Goal: Task Accomplishment & Management: Manage account settings

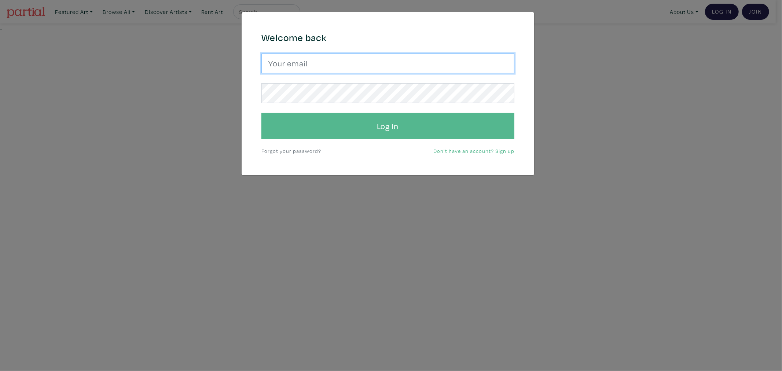
type input "gulayalpayart@gmail.com"
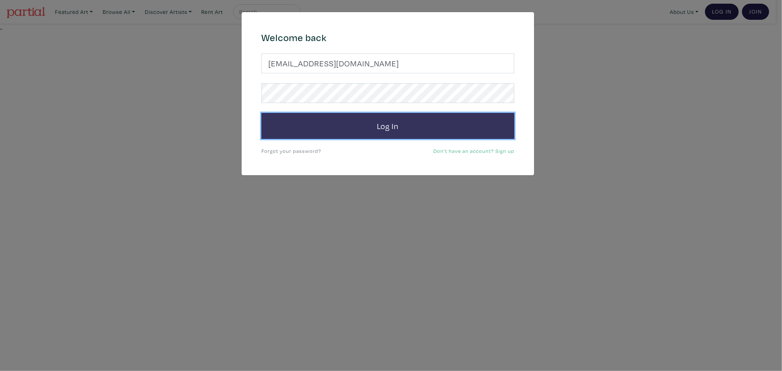
click at [325, 136] on button "Log In" at bounding box center [387, 126] width 253 height 26
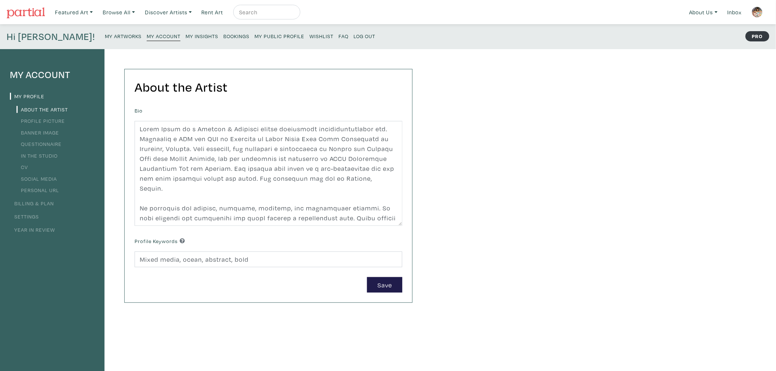
click at [223, 36] on small "Bookings" at bounding box center [236, 36] width 26 height 7
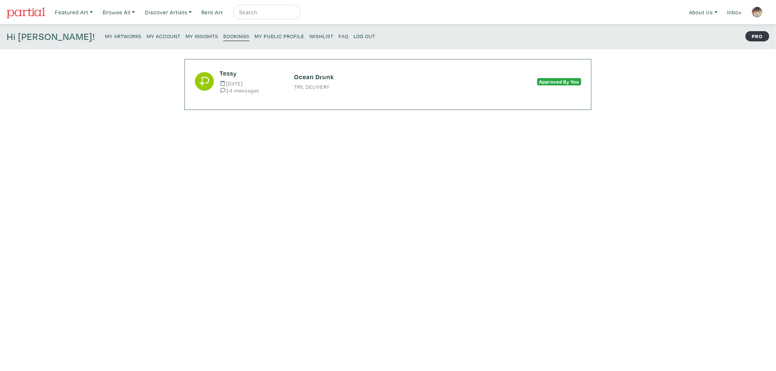
click at [254, 37] on small "My Public Profile" at bounding box center [279, 36] width 50 height 7
click at [186, 36] on small "My Insights" at bounding box center [202, 36] width 33 height 7
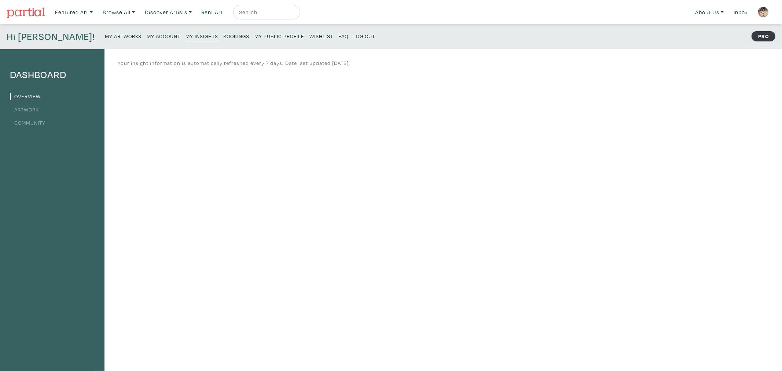
click at [147, 35] on small "My Account" at bounding box center [164, 36] width 34 height 7
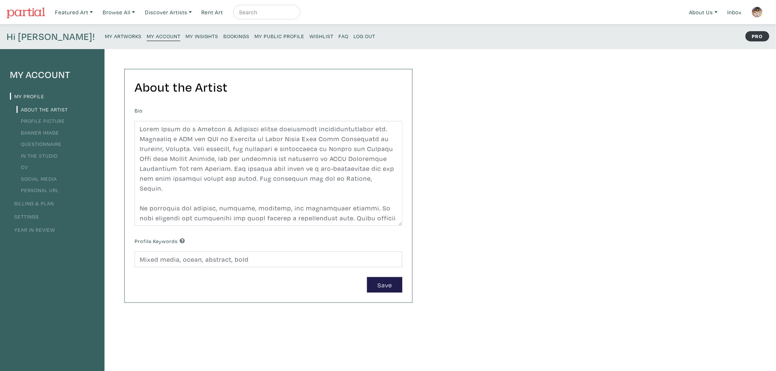
click at [105, 36] on small "My Artworks" at bounding box center [123, 36] width 37 height 7
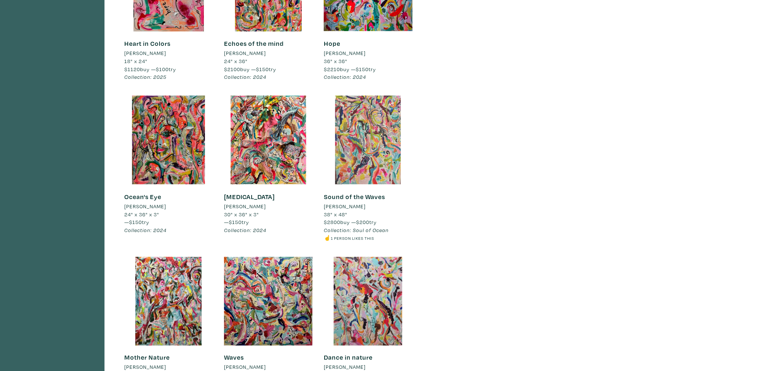
scroll to position [285, 0]
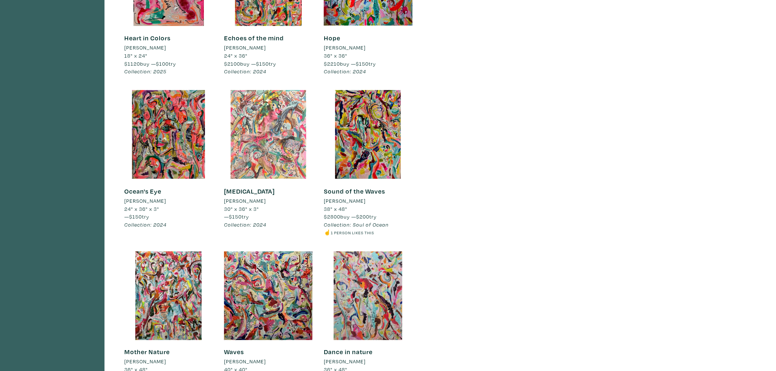
click at [278, 153] on div at bounding box center [268, 134] width 89 height 89
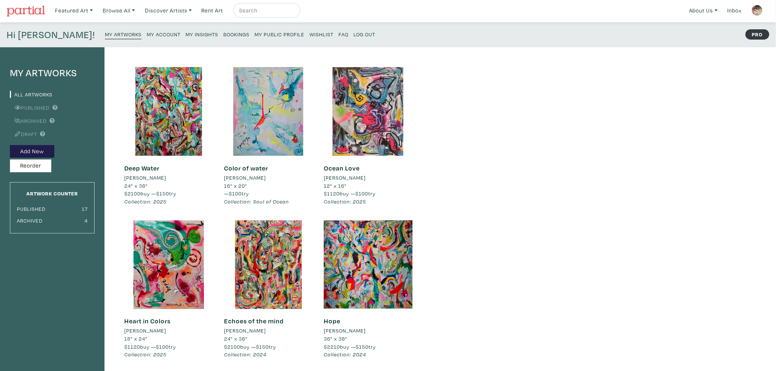
scroll to position [0, 0]
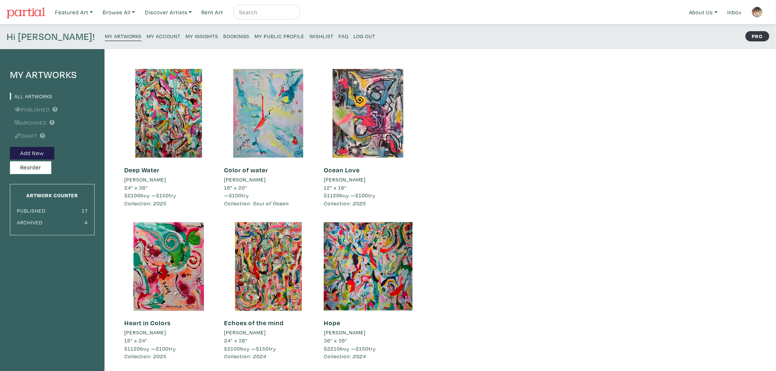
click at [254, 37] on small "My Public Profile" at bounding box center [279, 36] width 50 height 7
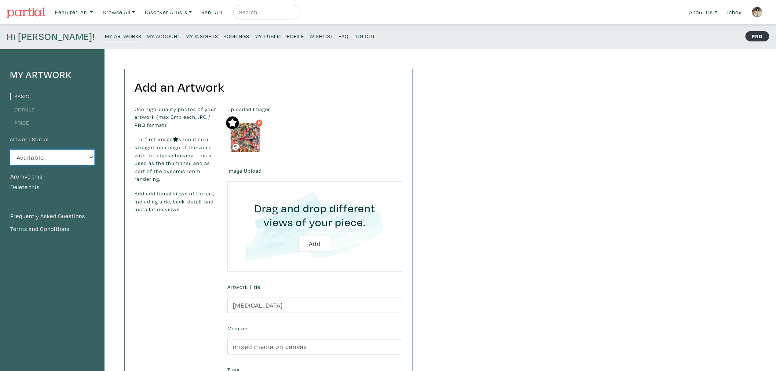
click at [25, 159] on select "Available Sold Rented Unavailable (other reason)" at bounding box center [52, 158] width 85 height 16
select select "0"
click at [10, 150] on select "Available Sold Rented Unavailable (other reason)" at bounding box center [52, 158] width 85 height 16
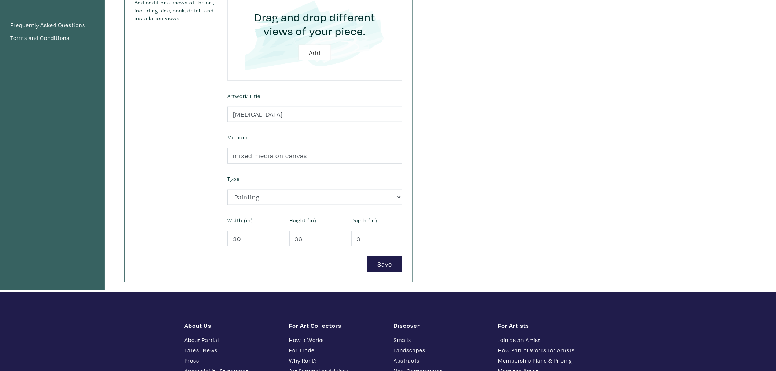
scroll to position [203, 0]
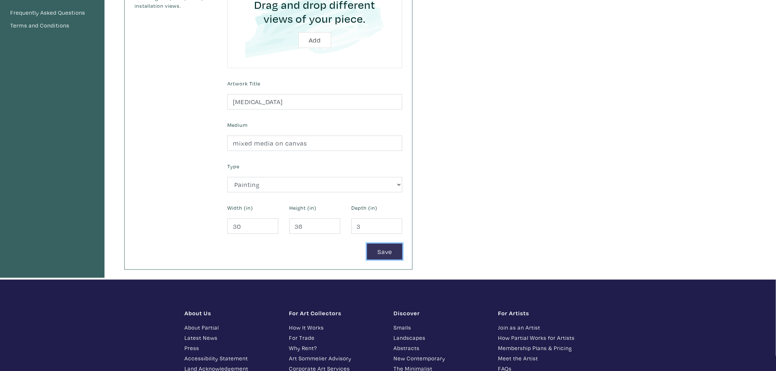
click at [394, 257] on button "Save" at bounding box center [384, 252] width 35 height 16
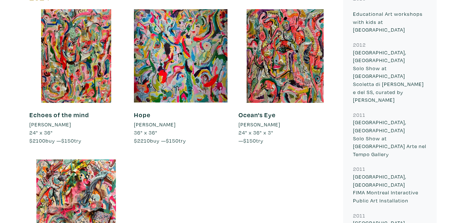
scroll to position [1344, 0]
